Goal: Task Accomplishment & Management: Use online tool/utility

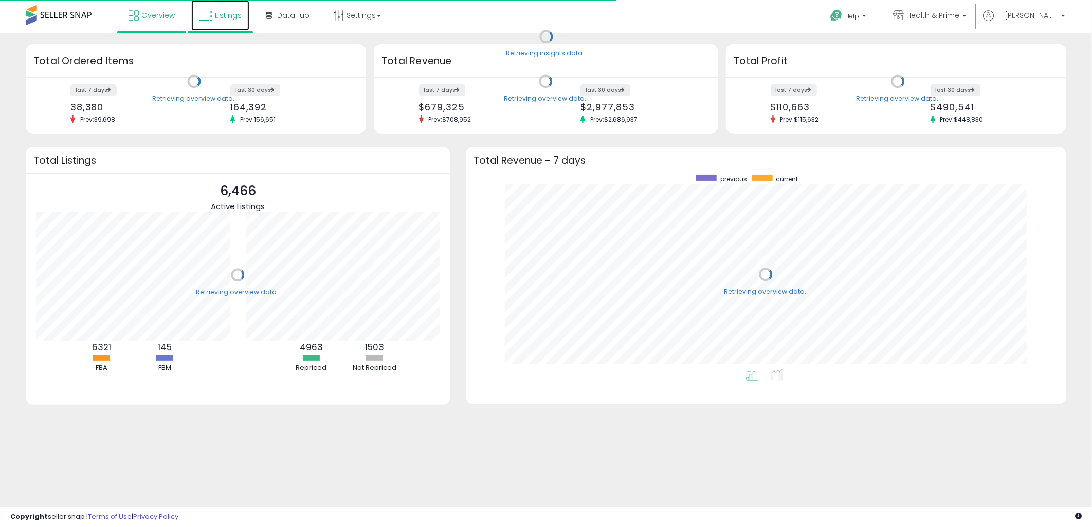
click at [225, 16] on span "Listings" at bounding box center [228, 15] width 27 height 10
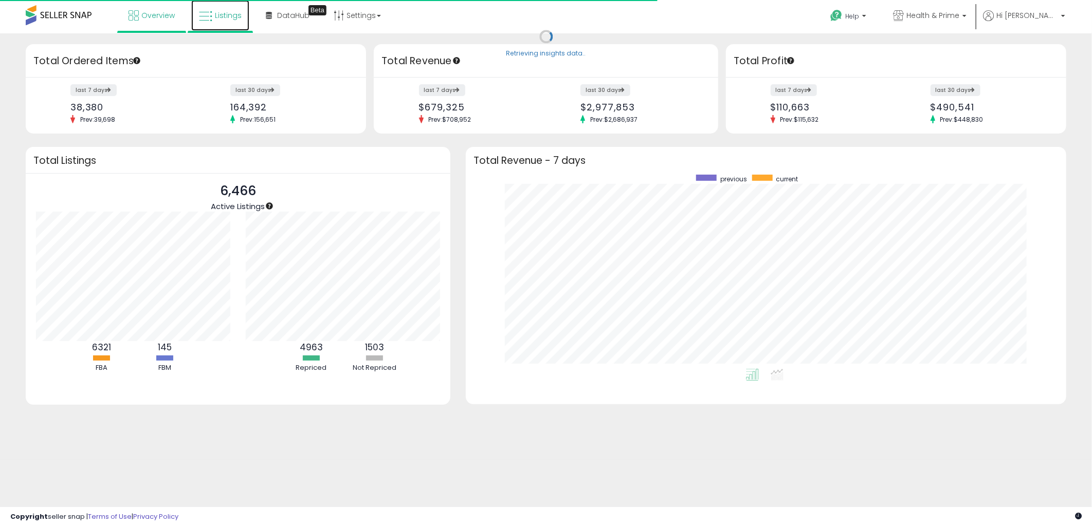
scroll to position [194, 579]
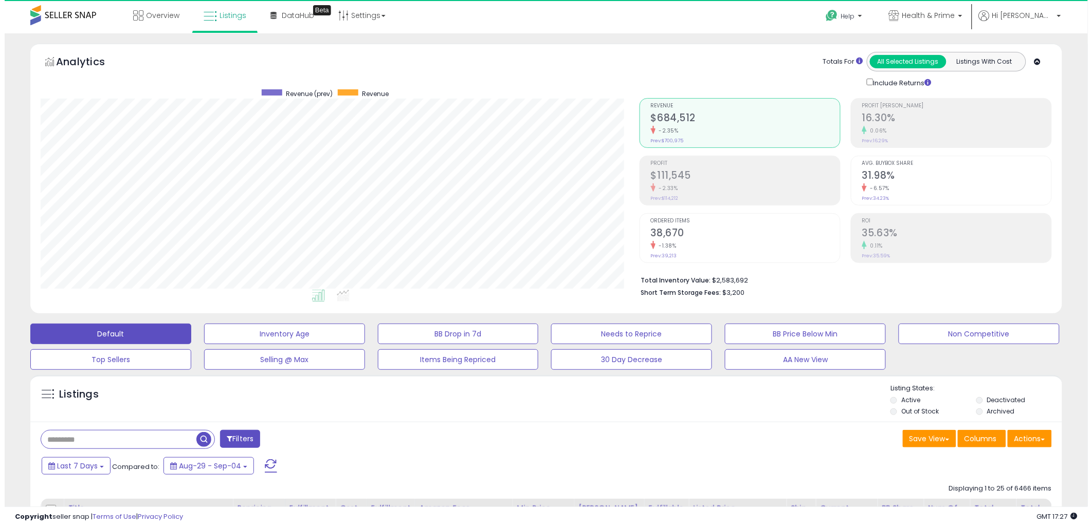
scroll to position [211, 599]
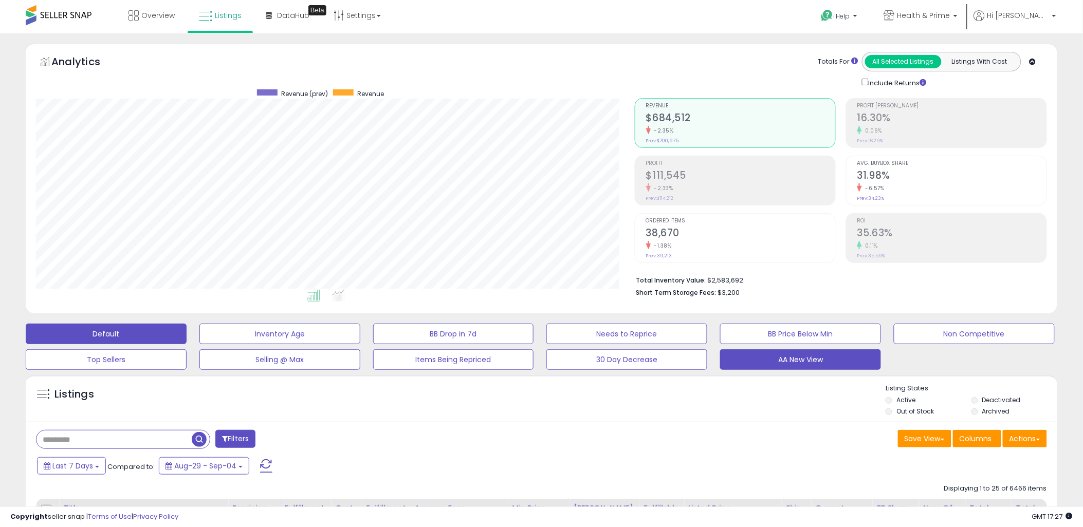
click at [794, 361] on button "AA New View" at bounding box center [800, 360] width 161 height 21
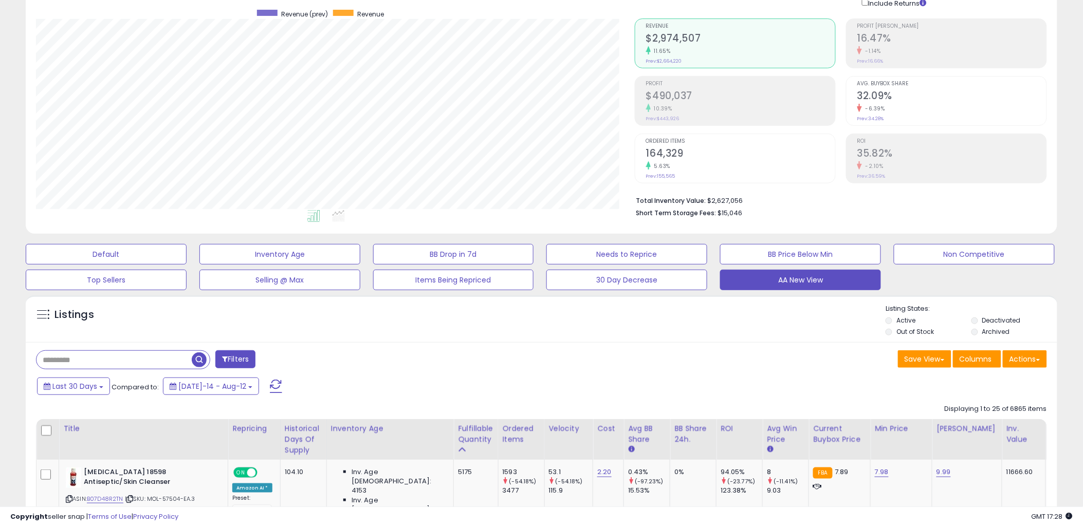
scroll to position [171, 0]
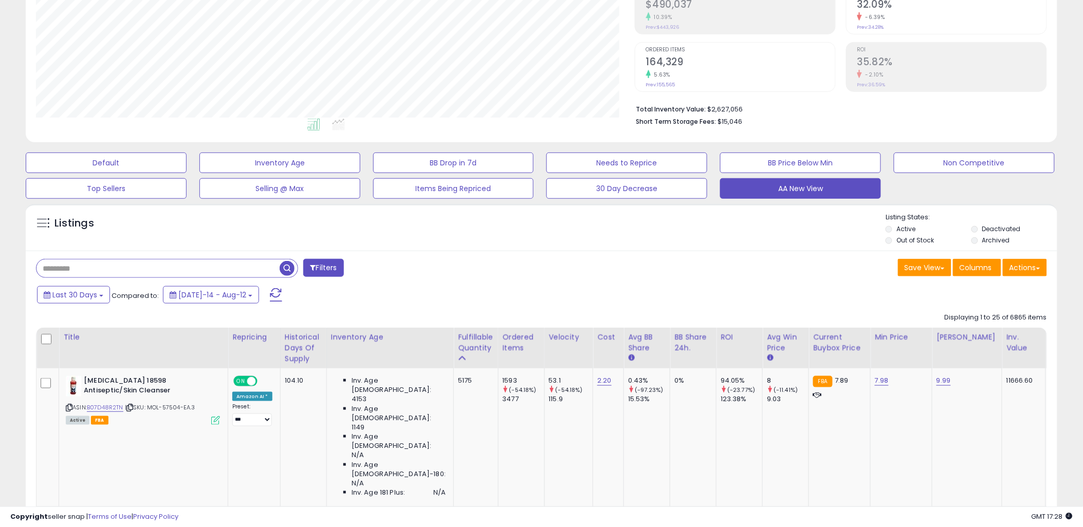
click at [127, 273] on input "text" at bounding box center [157, 269] width 243 height 18
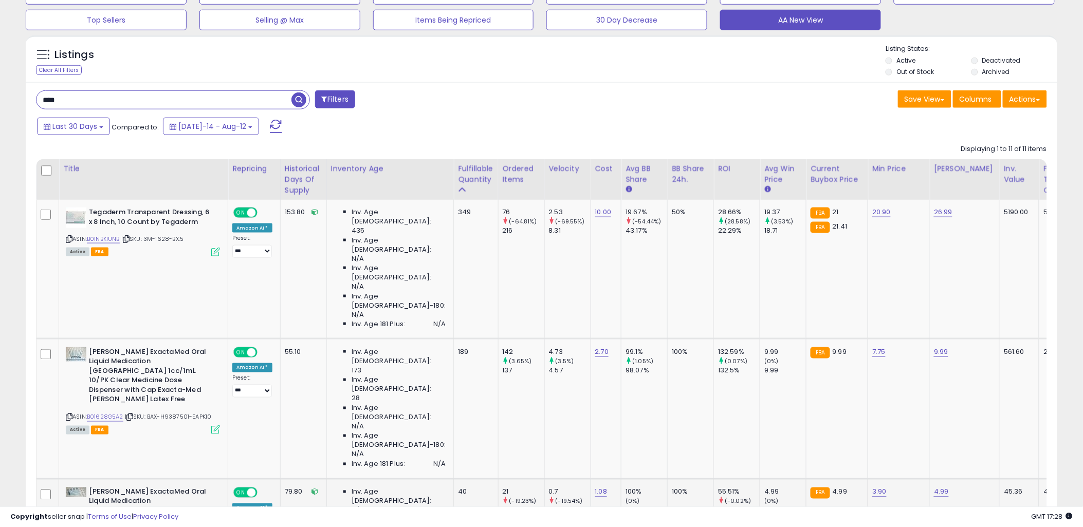
scroll to position [211, 599]
drag, startPoint x: 147, startPoint y: 240, endPoint x: 173, endPoint y: 244, distance: 26.0
click at [173, 244] on div "ASIN: B01NBK1UNB | SKU: 3M-1628-BX.5 Active FBA" at bounding box center [143, 232] width 154 height 48
drag, startPoint x: 173, startPoint y: 244, endPoint x: 111, endPoint y: 238, distance: 62.4
click at [111, 238] on link "B01NBK1UNB" at bounding box center [103, 239] width 33 height 9
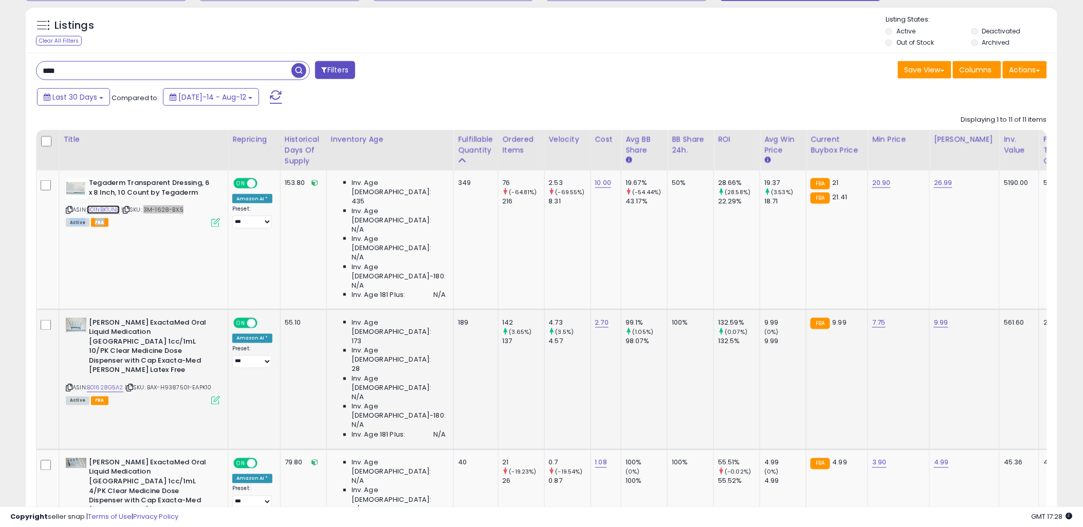
scroll to position [397, 0]
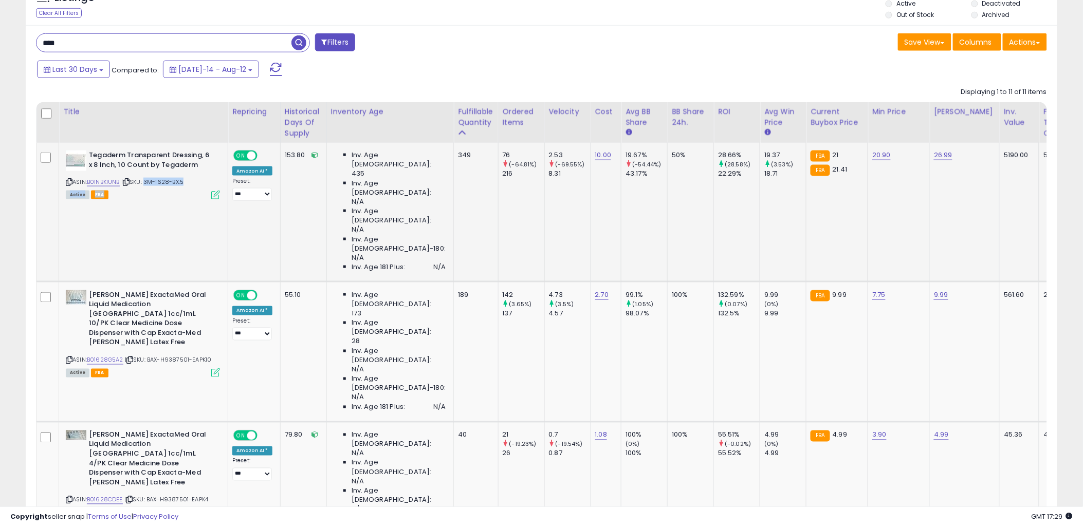
click at [193, 193] on div "Active FBA" at bounding box center [143, 194] width 154 height 7
click at [43, 43] on input "****" at bounding box center [163, 43] width 255 height 18
type input "*******"
click at [293, 45] on span "button" at bounding box center [298, 42] width 15 height 15
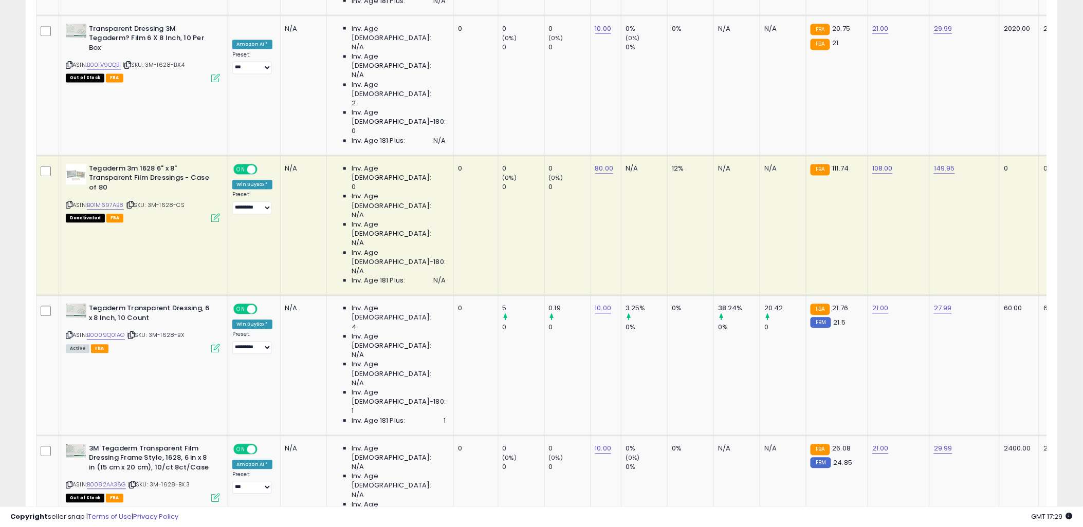
scroll to position [320, 0]
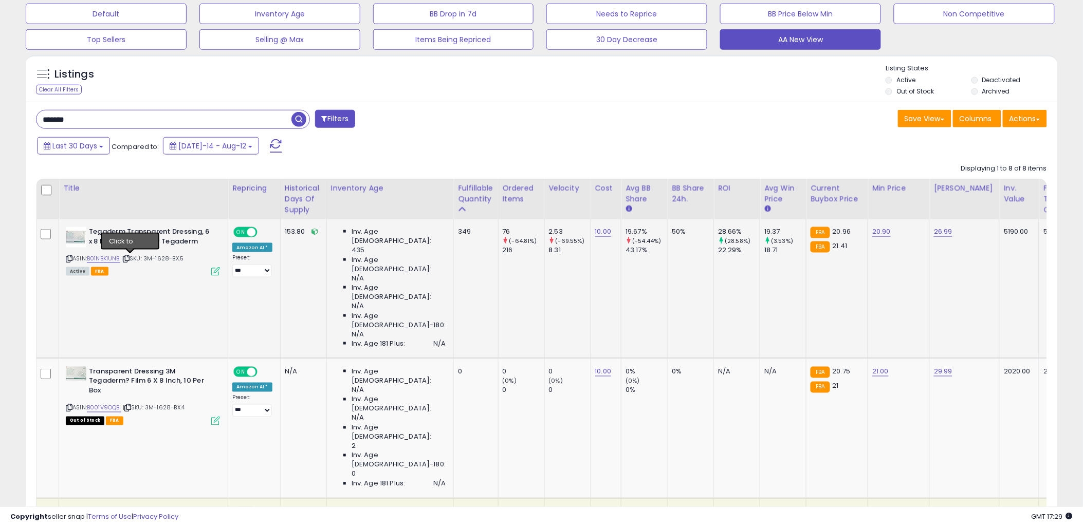
click at [130, 259] on icon at bounding box center [126, 259] width 7 height 6
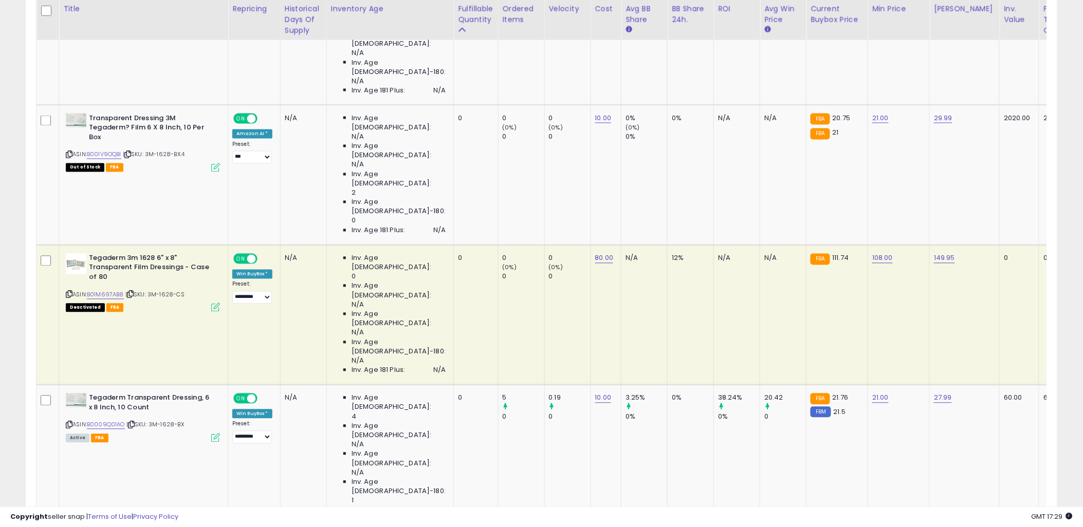
scroll to position [663, 0]
